Goal: Browse casually: Explore the website without a specific task or goal

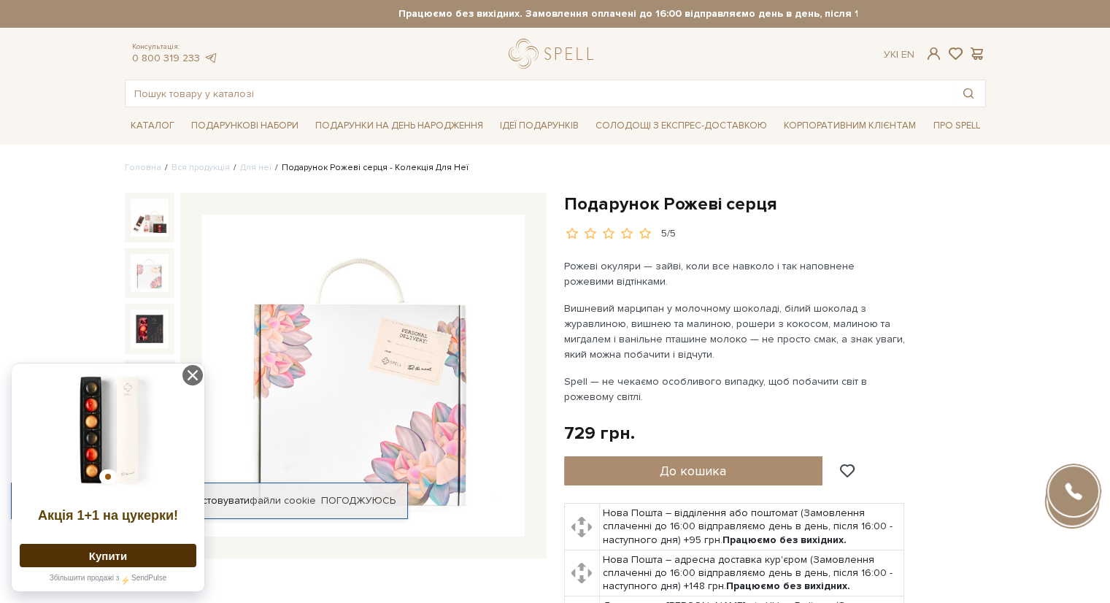
click at [149, 276] on img at bounding box center [150, 273] width 38 height 38
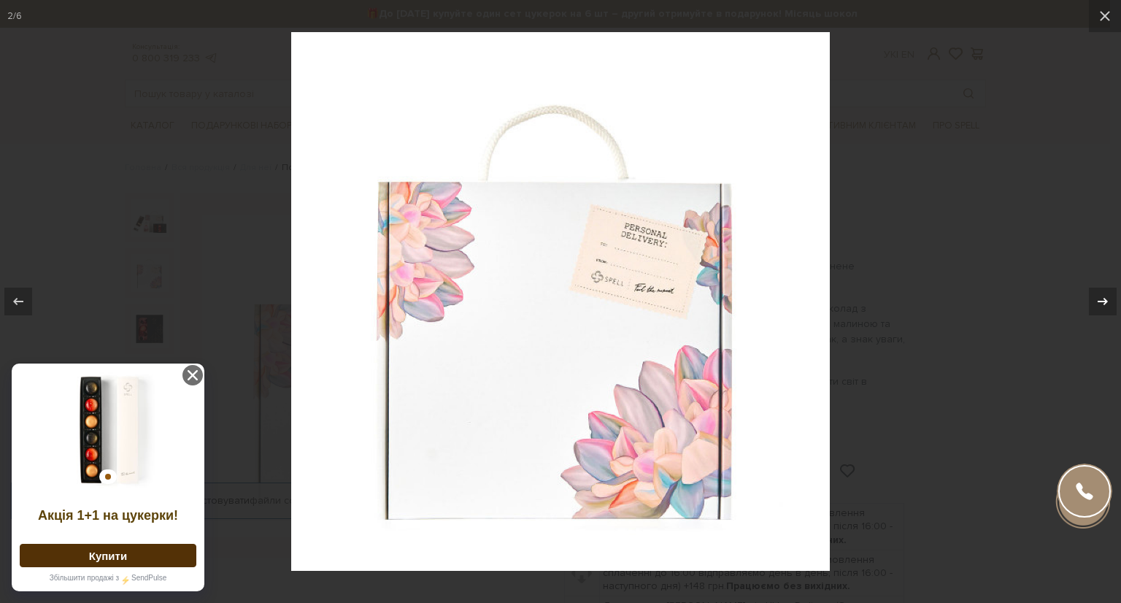
click at [1102, 296] on icon at bounding box center [1103, 302] width 18 height 18
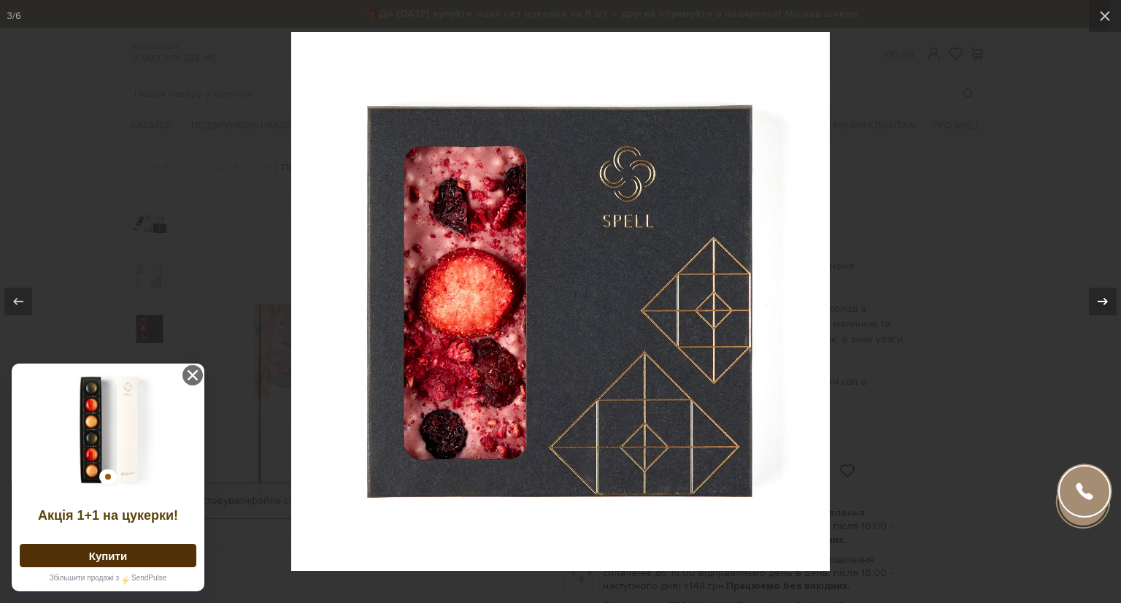
click at [1102, 296] on icon at bounding box center [1103, 302] width 18 height 18
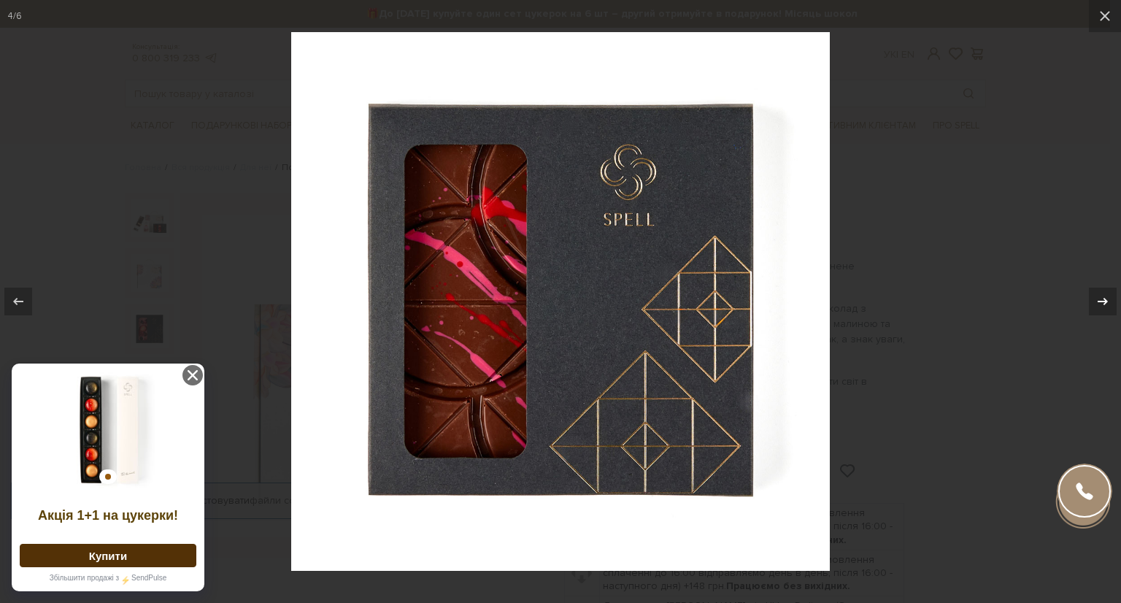
click at [1102, 296] on icon at bounding box center [1103, 302] width 18 height 18
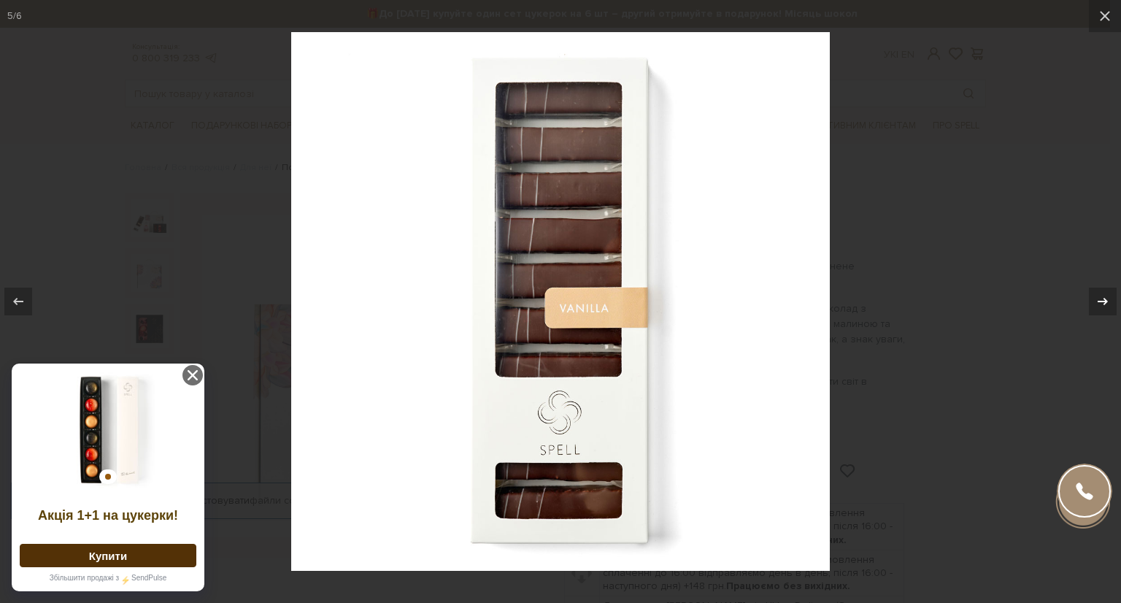
click at [1102, 296] on icon at bounding box center [1103, 302] width 18 height 18
